Goal: Task Accomplishment & Management: Manage account settings

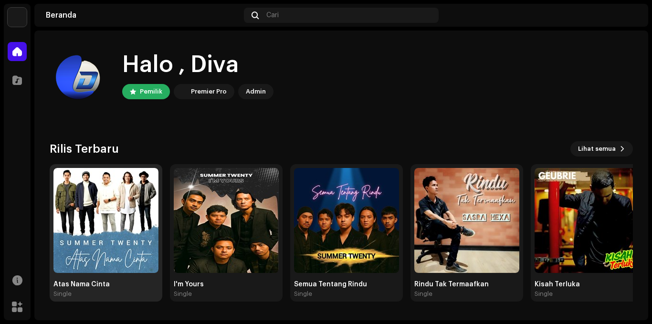
click at [101, 246] on img at bounding box center [105, 220] width 105 height 105
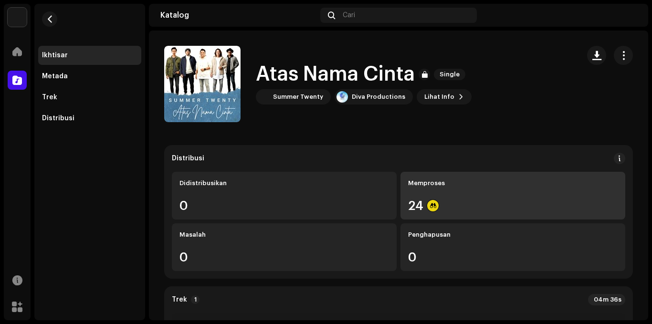
click at [490, 199] on div "Memproses 24" at bounding box center [512, 196] width 225 height 48
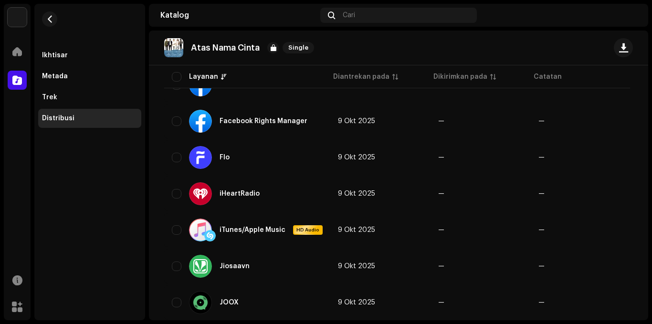
scroll to position [525, 0]
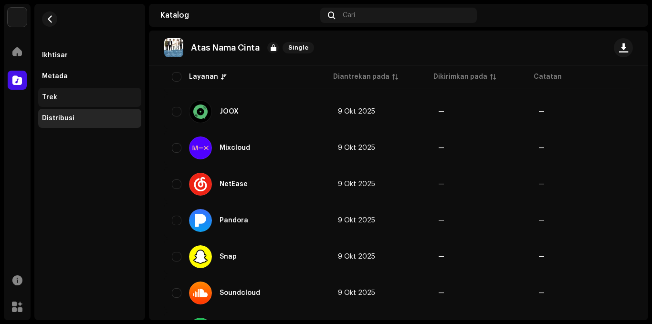
click at [52, 100] on div "Trek" at bounding box center [49, 98] width 15 height 8
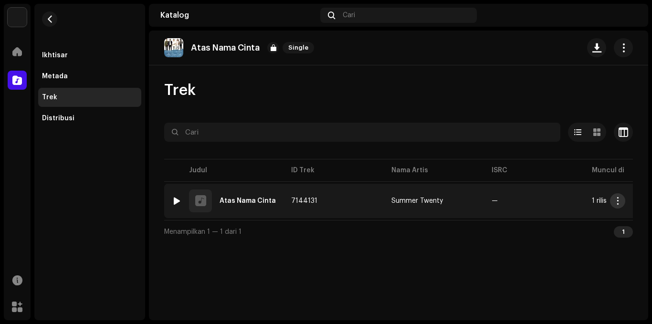
click at [618, 205] on button "button" at bounding box center [617, 200] width 15 height 15
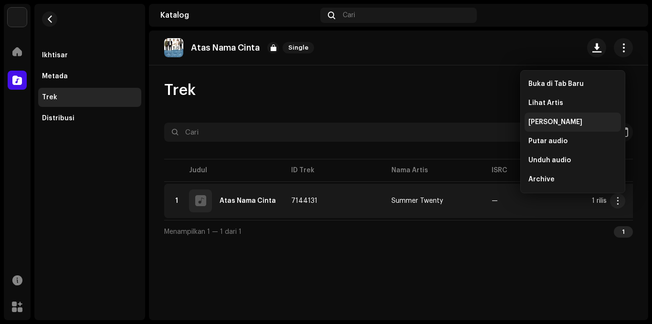
click at [554, 120] on span "[PERSON_NAME]" at bounding box center [555, 122] width 54 height 8
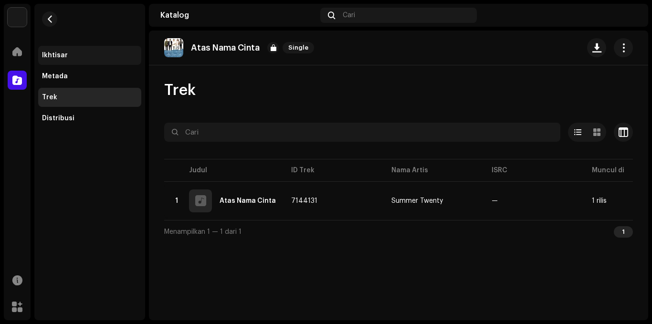
click at [50, 55] on div "Ikhtisar" at bounding box center [55, 56] width 26 height 8
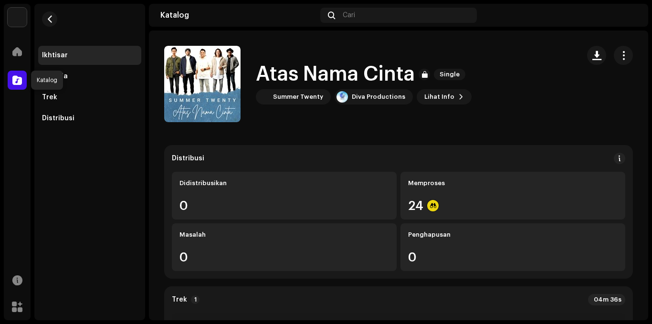
click at [25, 76] on div at bounding box center [17, 80] width 19 height 19
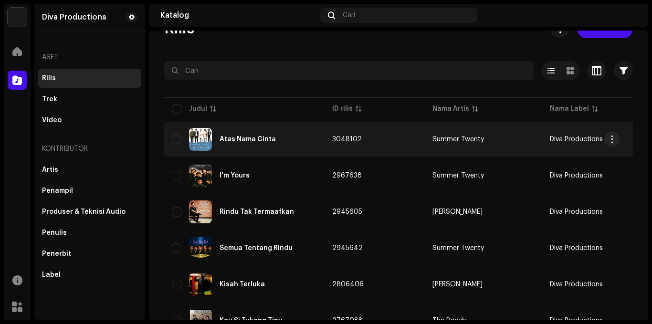
scroll to position [48, 0]
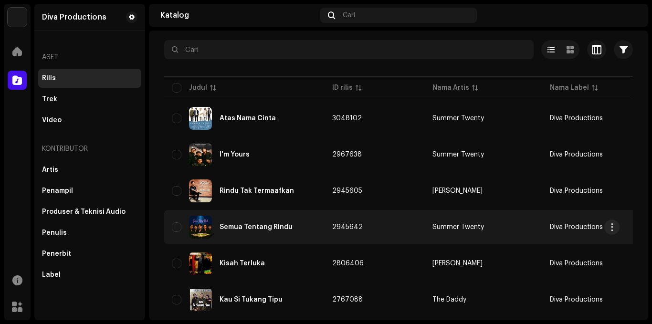
click at [465, 231] on td "Summer Twenty" at bounding box center [483, 227] width 117 height 34
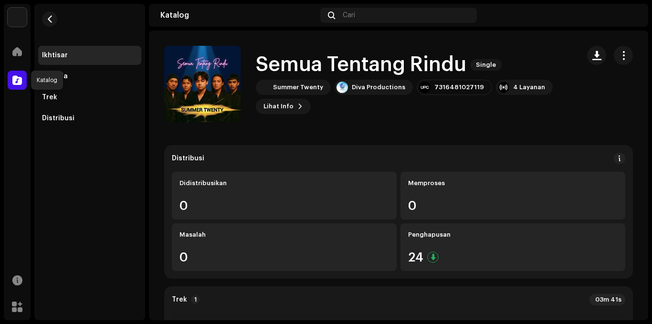
click at [17, 82] on span at bounding box center [17, 80] width 10 height 8
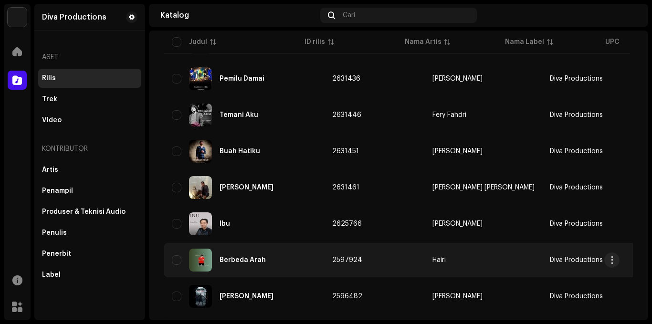
scroll to position [716, 0]
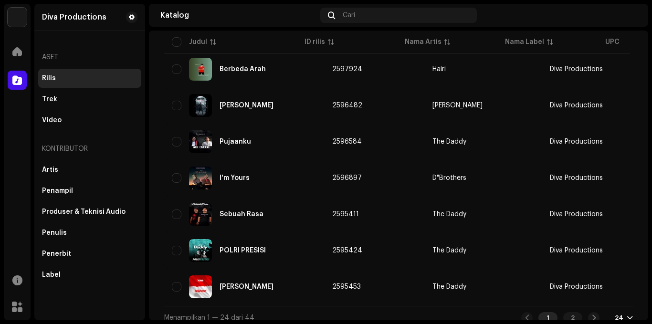
click at [633, 15] on img at bounding box center [628, 15] width 15 height 15
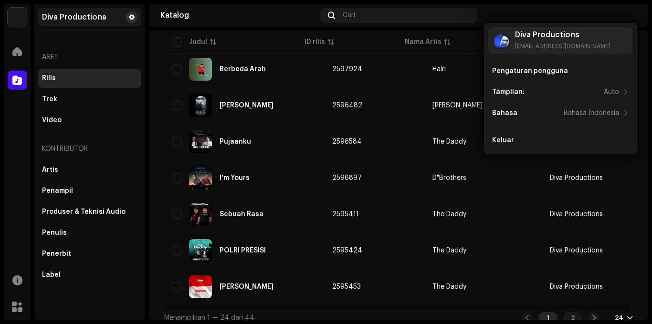
click at [132, 16] on span at bounding box center [132, 17] width 6 height 8
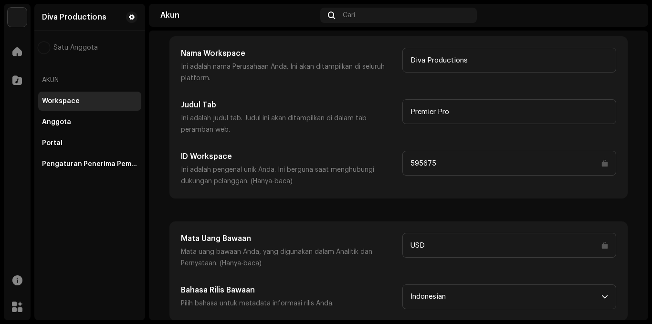
scroll to position [52, 0]
click at [102, 166] on div "Pengaturan Penerima Pembayaran" at bounding box center [89, 164] width 95 height 8
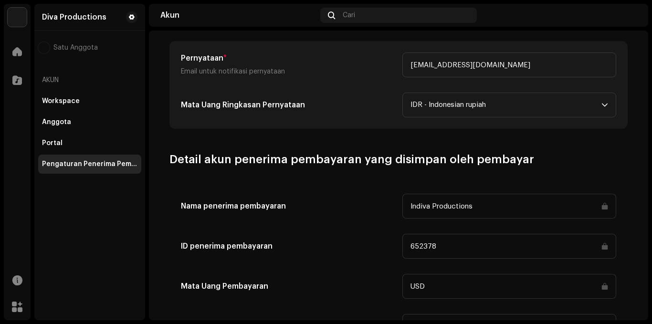
scroll to position [469, 0]
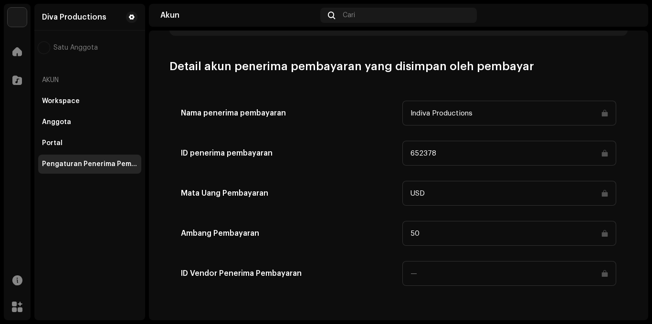
click at [602, 237] on input "50" at bounding box center [509, 233] width 214 height 25
click at [602, 230] on input "50" at bounding box center [509, 233] width 214 height 25
click at [422, 269] on input at bounding box center [509, 273] width 214 height 25
click at [423, 274] on input at bounding box center [509, 273] width 214 height 25
drag, startPoint x: 423, startPoint y: 274, endPoint x: 460, endPoint y: 238, distance: 52.3
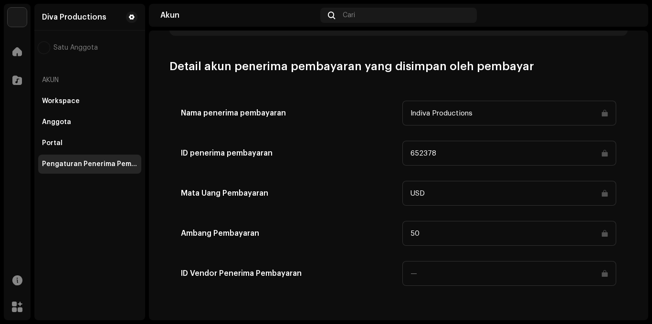
click at [423, 274] on input at bounding box center [509, 273] width 214 height 25
drag, startPoint x: 461, startPoint y: 237, endPoint x: 461, endPoint y: 209, distance: 27.2
click at [461, 220] on div "Nama penerima pembayaran Indiva Productions ID penerima pembayaran 652378 [PERS…" at bounding box center [398, 193] width 435 height 185
drag, startPoint x: 461, startPoint y: 209, endPoint x: 455, endPoint y: 170, distance: 39.6
click at [460, 180] on div "Nama penerima pembayaran Indiva Productions ID penerima pembayaran 652378 [PERS…" at bounding box center [398, 193] width 435 height 185
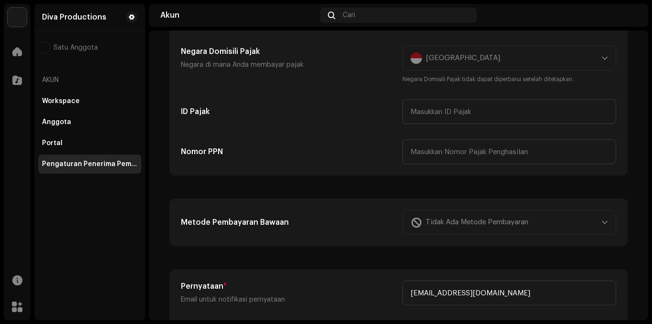
scroll to position [0, 0]
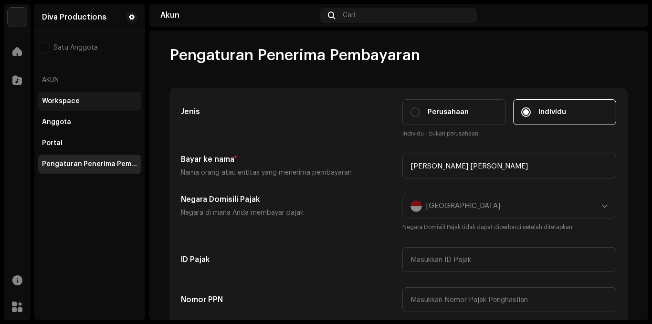
click at [63, 103] on div "Workspace" at bounding box center [61, 101] width 38 height 8
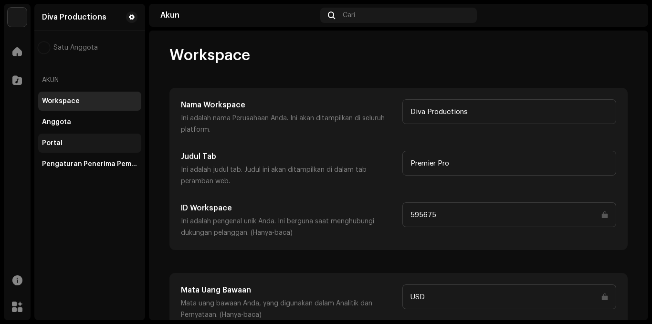
click at [51, 143] on div "Portal" at bounding box center [52, 143] width 21 height 8
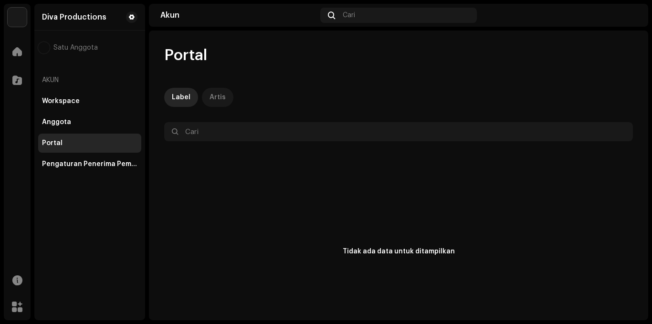
click at [218, 95] on div "Artis" at bounding box center [217, 97] width 16 height 19
click at [12, 80] on span at bounding box center [17, 80] width 10 height 8
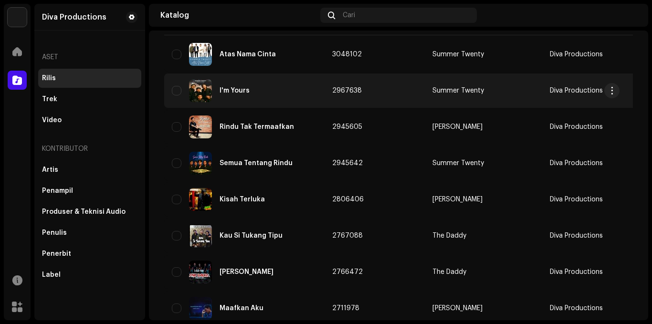
scroll to position [143, 0]
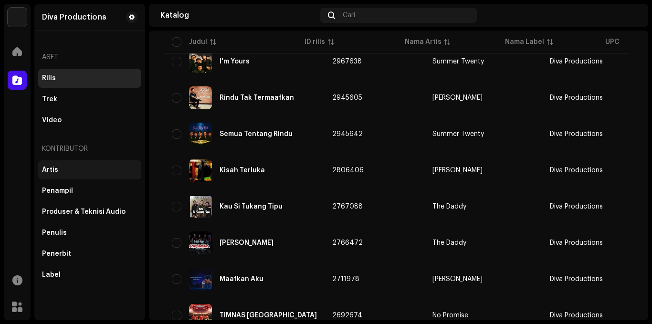
click at [47, 168] on div "Artis" at bounding box center [50, 170] width 16 height 8
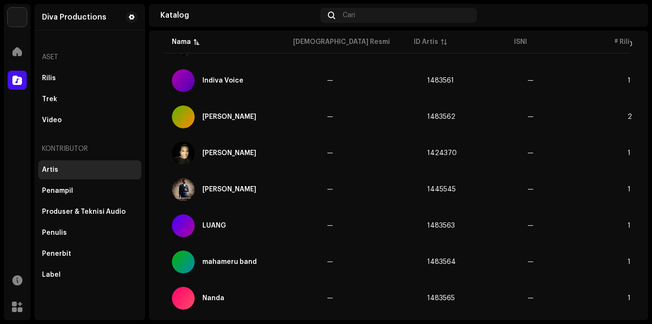
scroll to position [728, 0]
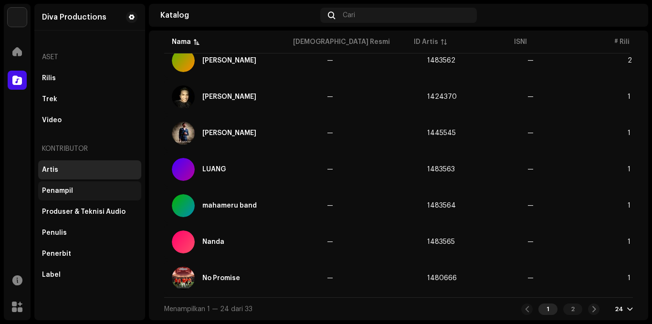
click at [58, 191] on div "Penampil" at bounding box center [57, 191] width 31 height 8
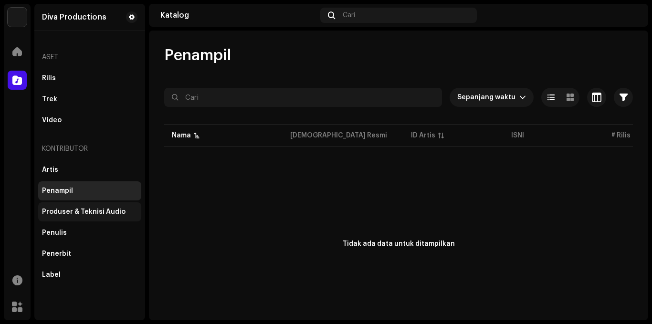
click at [96, 210] on div "Produser & Teknisi Audio" at bounding box center [84, 212] width 84 height 8
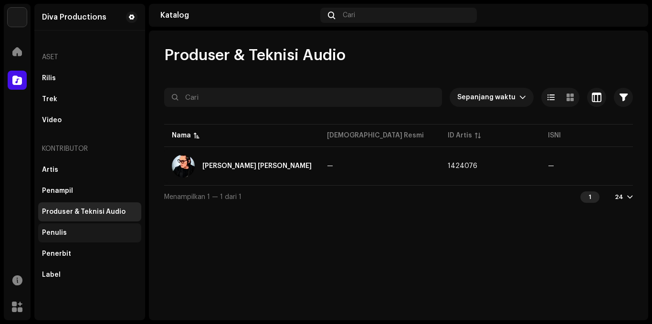
click at [51, 234] on div "Penulis" at bounding box center [54, 233] width 25 height 8
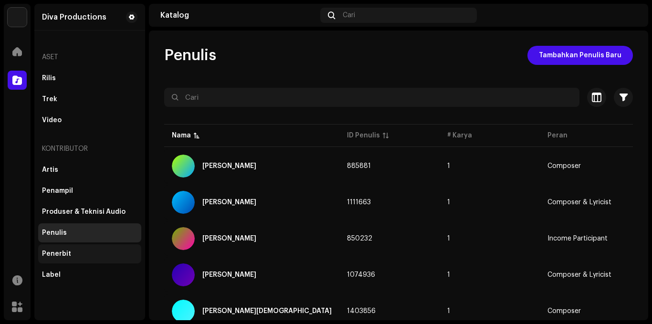
click at [65, 254] on div "Penerbit" at bounding box center [56, 254] width 29 height 8
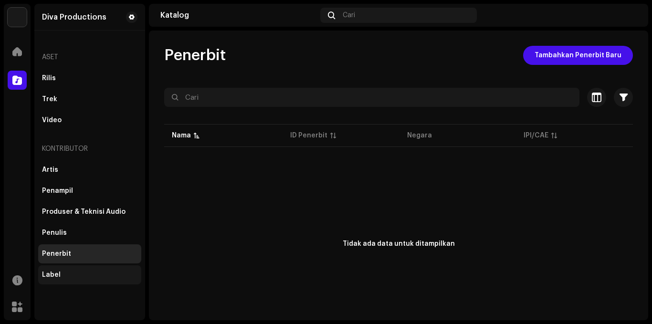
click at [54, 273] on div "Label" at bounding box center [51, 275] width 19 height 8
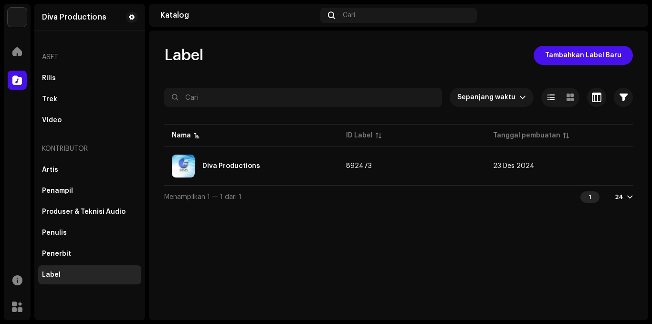
click at [630, 16] on img at bounding box center [628, 15] width 15 height 15
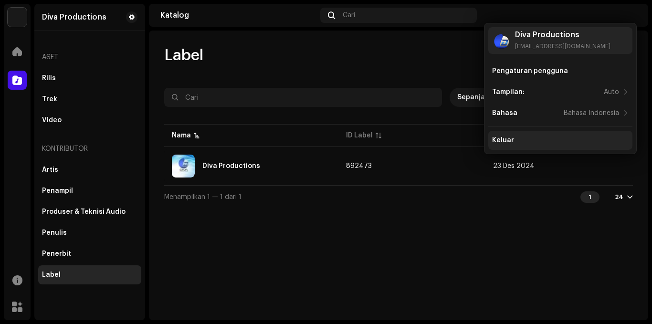
click at [501, 142] on div "Keluar" at bounding box center [503, 140] width 22 height 8
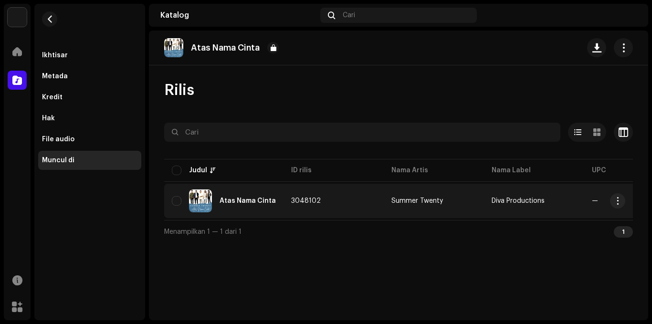
click at [298, 198] on span "3048102" at bounding box center [306, 201] width 30 height 7
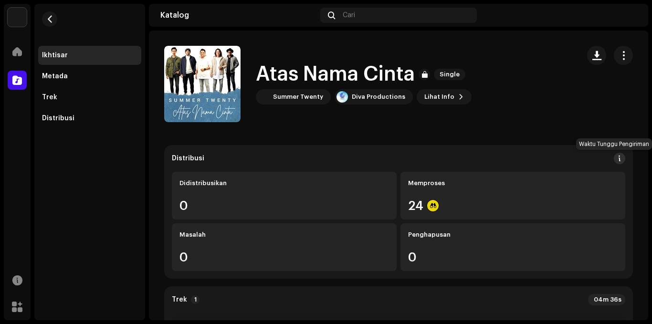
click at [616, 161] on span at bounding box center [619, 159] width 7 height 8
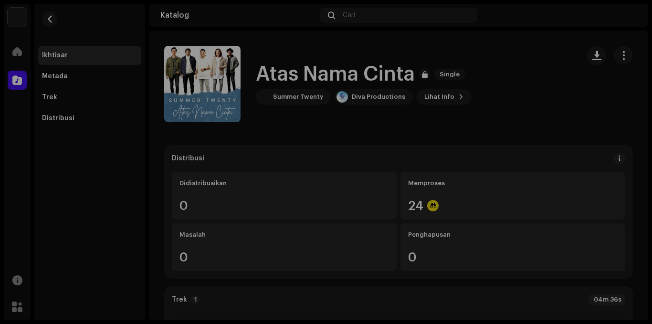
click at [544, 142] on div "Pedoman DSP untuk Waktu Tunggu Pengiriman Kami biasanya mengirimkan rilis Anda …" at bounding box center [326, 162] width 652 height 324
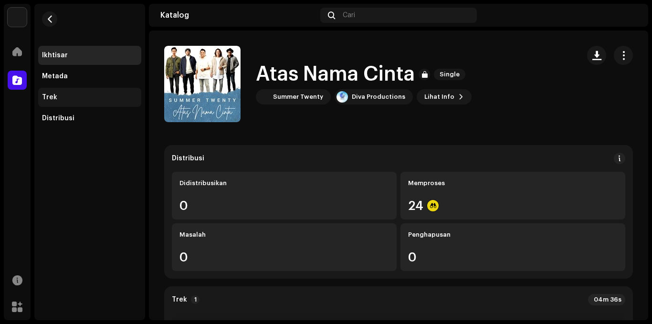
click at [52, 99] on div "Trek" at bounding box center [49, 98] width 15 height 8
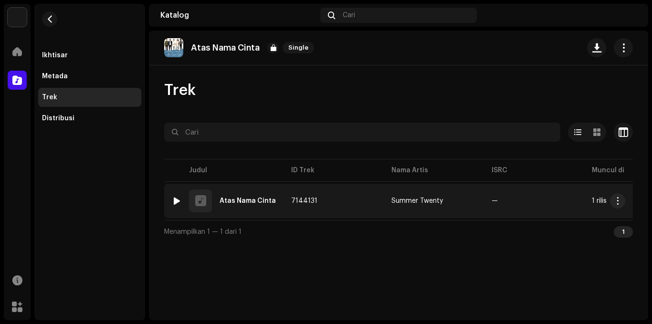
click at [236, 205] on div "1 Atas Nama Cinta" at bounding box center [224, 200] width 104 height 23
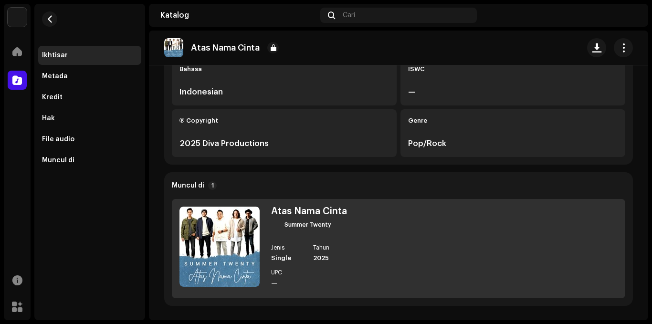
scroll to position [256, 0]
click at [397, 222] on div "Atas Nama Cinta Summer Twenty Jenis Single Tahun 2025 UPC —" at bounding box center [398, 247] width 453 height 99
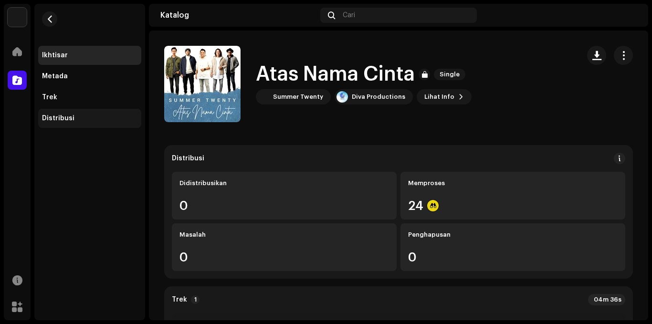
click at [69, 116] on div "Distribusi" at bounding box center [58, 119] width 32 height 8
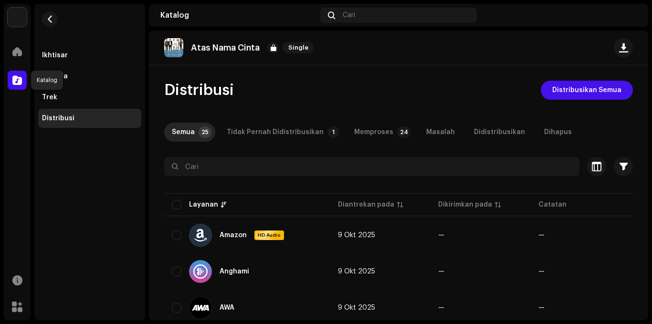
click at [13, 83] on span at bounding box center [17, 80] width 10 height 8
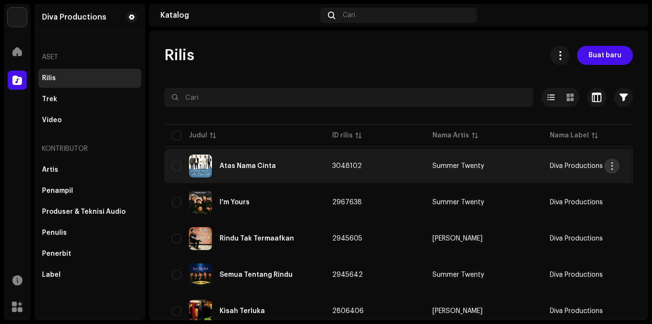
click at [611, 167] on span "button" at bounding box center [611, 166] width 7 height 8
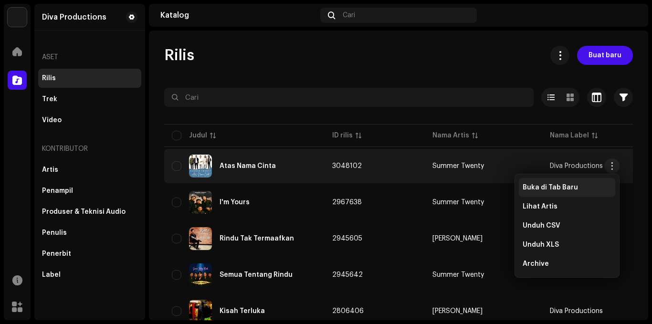
click at [534, 189] on span "Buka di Tab Baru" at bounding box center [550, 188] width 55 height 8
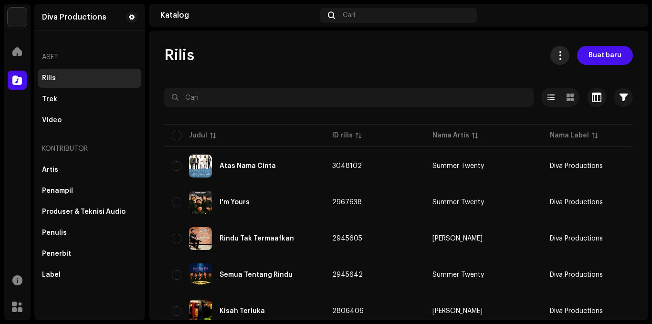
click at [557, 56] on span at bounding box center [559, 56] width 9 height 8
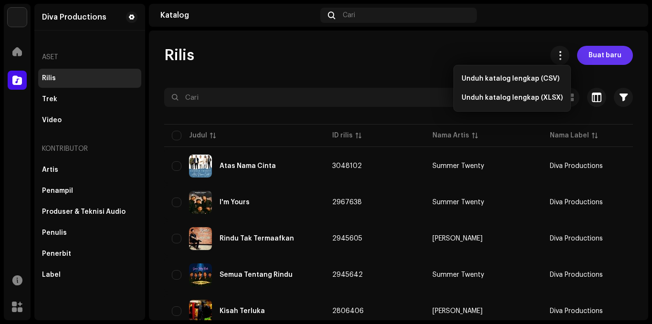
click at [594, 56] on span "Buat baru" at bounding box center [604, 55] width 33 height 19
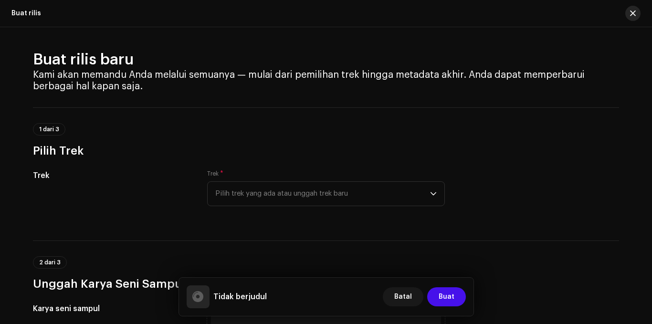
click at [631, 14] on span "button" at bounding box center [633, 14] width 6 height 8
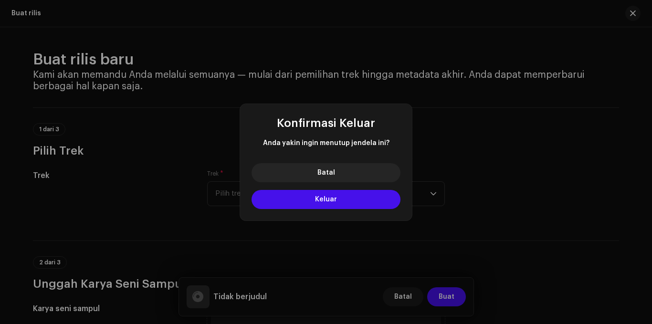
click at [504, 177] on div "Konfirmasi Keluar Anda yakin ingin menutup jendela ini? Batal Keluar" at bounding box center [326, 162] width 652 height 324
click at [345, 203] on button "Keluar" at bounding box center [325, 199] width 149 height 19
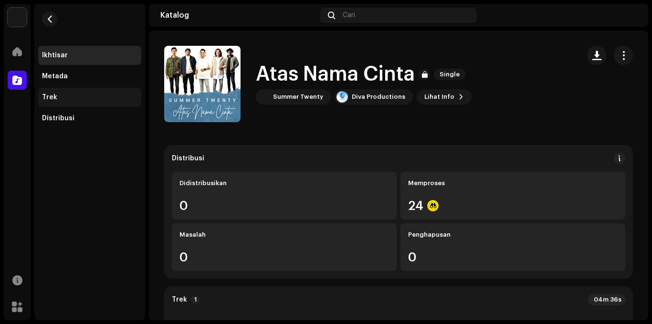
click at [55, 97] on div "Trek" at bounding box center [49, 98] width 15 height 8
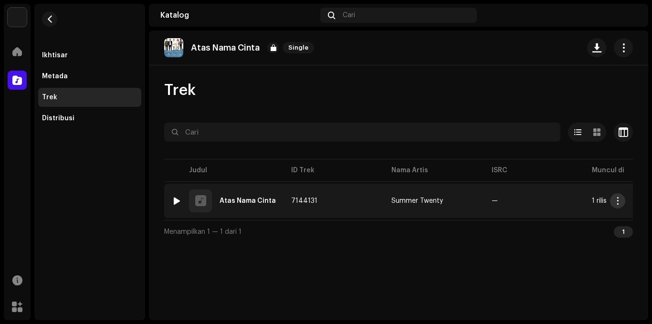
click at [618, 197] on button "button" at bounding box center [617, 200] width 15 height 15
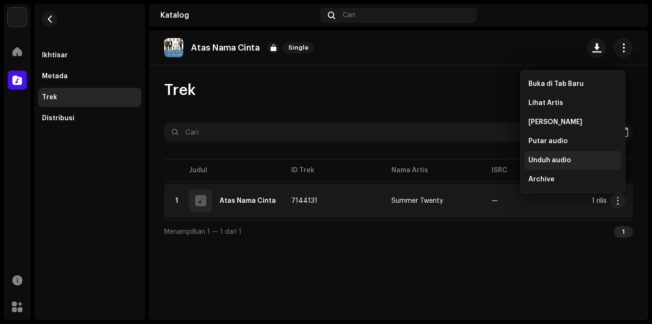
click at [539, 154] on div "Unduh audio" at bounding box center [572, 160] width 96 height 19
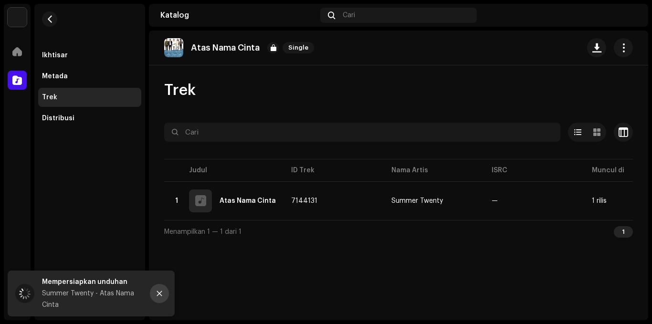
click at [160, 298] on button "Close" at bounding box center [159, 293] width 19 height 19
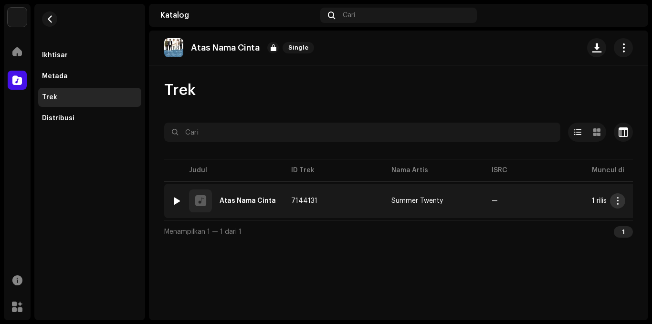
click at [620, 206] on button "button" at bounding box center [617, 200] width 15 height 15
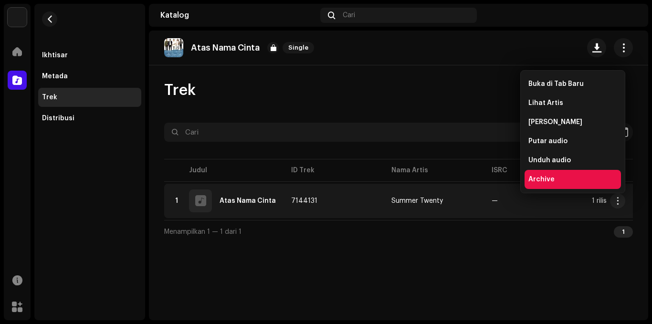
click at [542, 178] on span "Archive" at bounding box center [541, 180] width 26 height 8
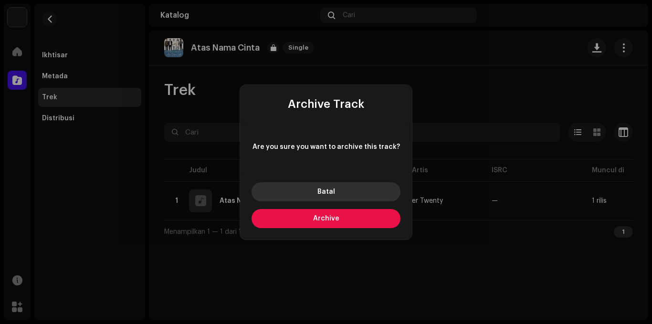
click at [342, 192] on button "Batal" at bounding box center [325, 191] width 149 height 19
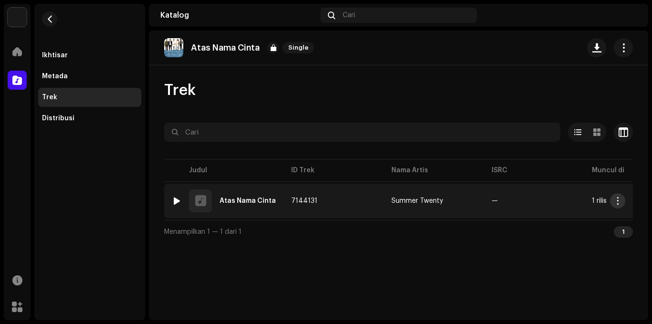
click at [620, 201] on span "button" at bounding box center [617, 201] width 7 height 8
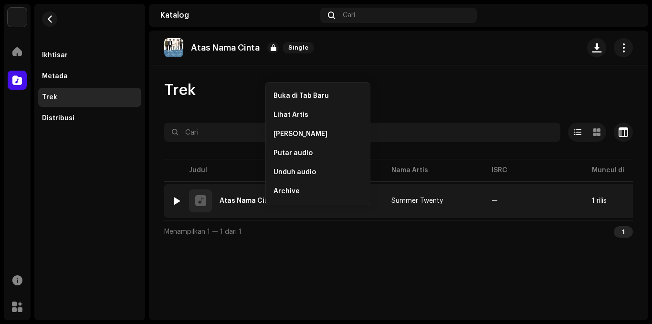
click at [472, 195] on td "Summer Twenty" at bounding box center [434, 201] width 100 height 34
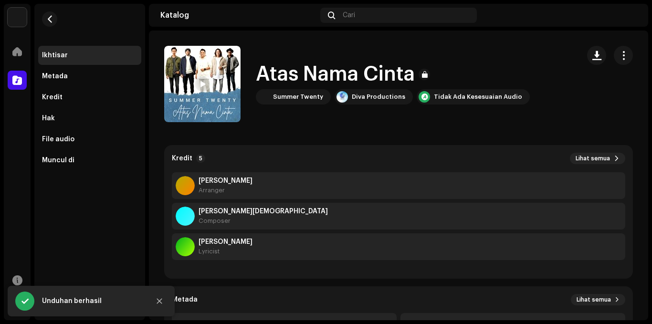
scroll to position [61, 0]
click at [157, 301] on icon "Close" at bounding box center [159, 301] width 7 height 7
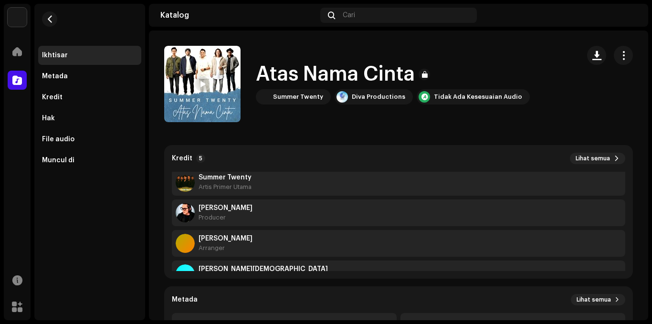
scroll to position [0, 0]
